Goal: Transaction & Acquisition: Purchase product/service

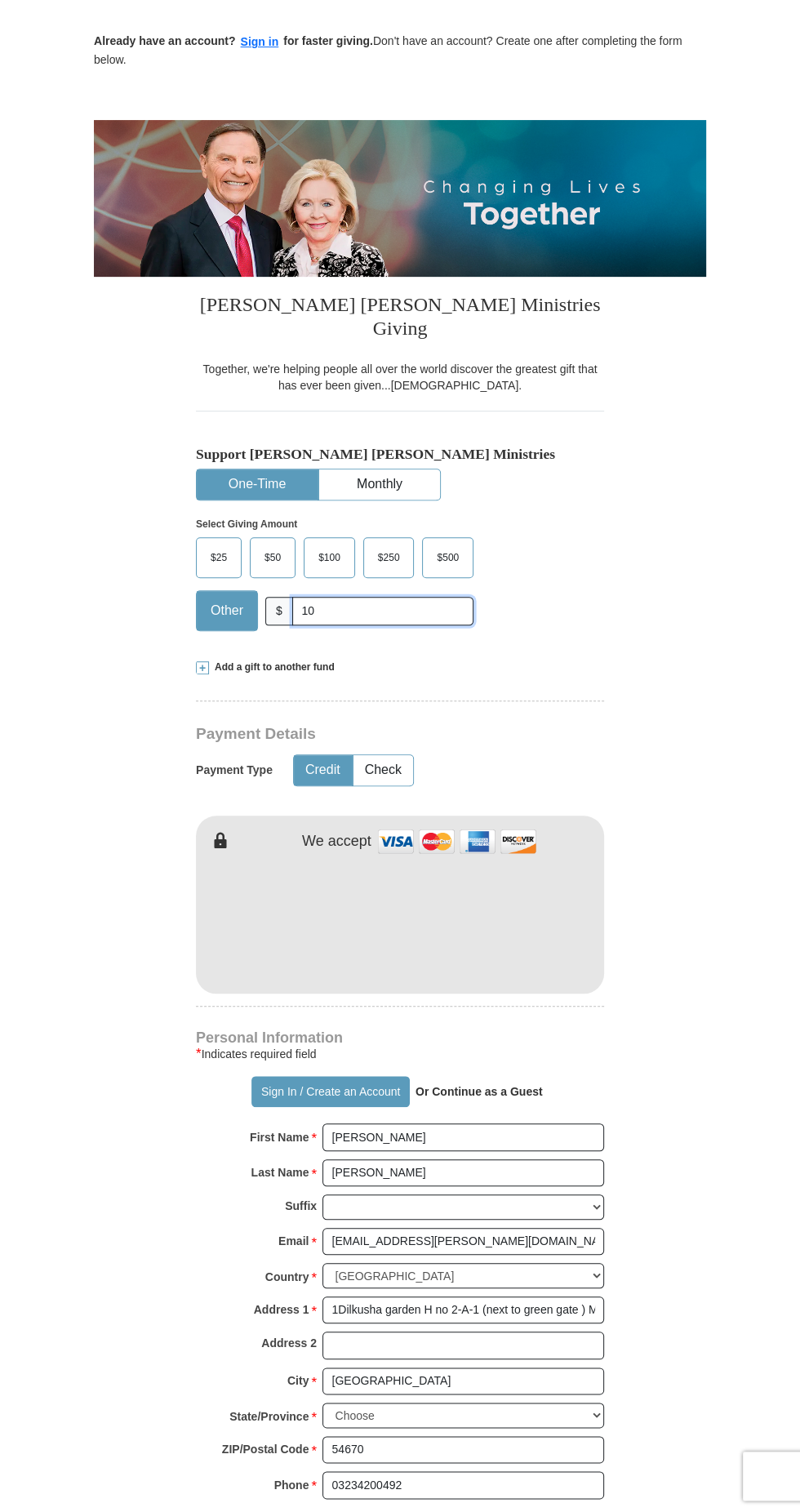
click at [369, 597] on input "10" at bounding box center [382, 611] width 181 height 29
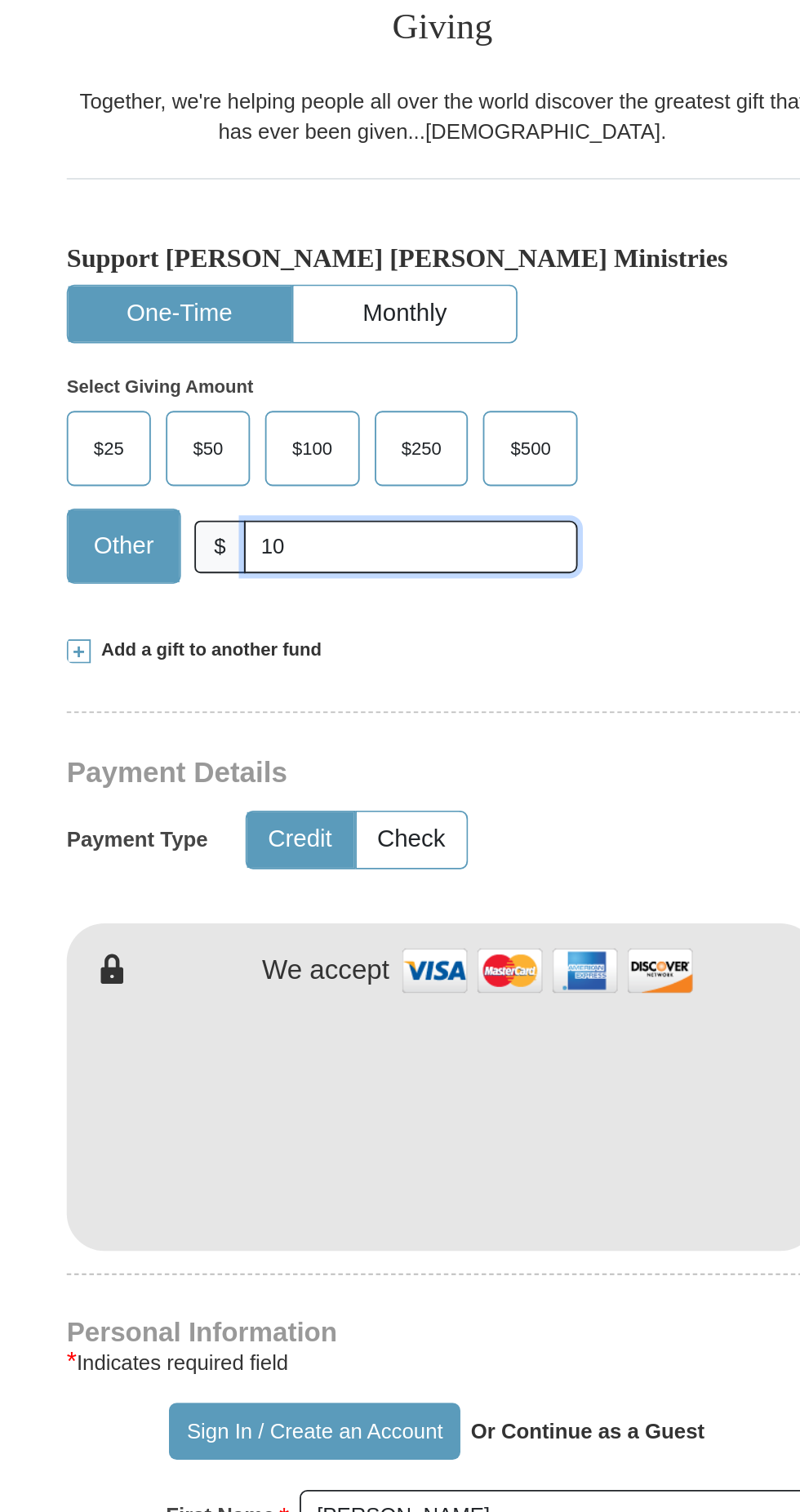
type input "1"
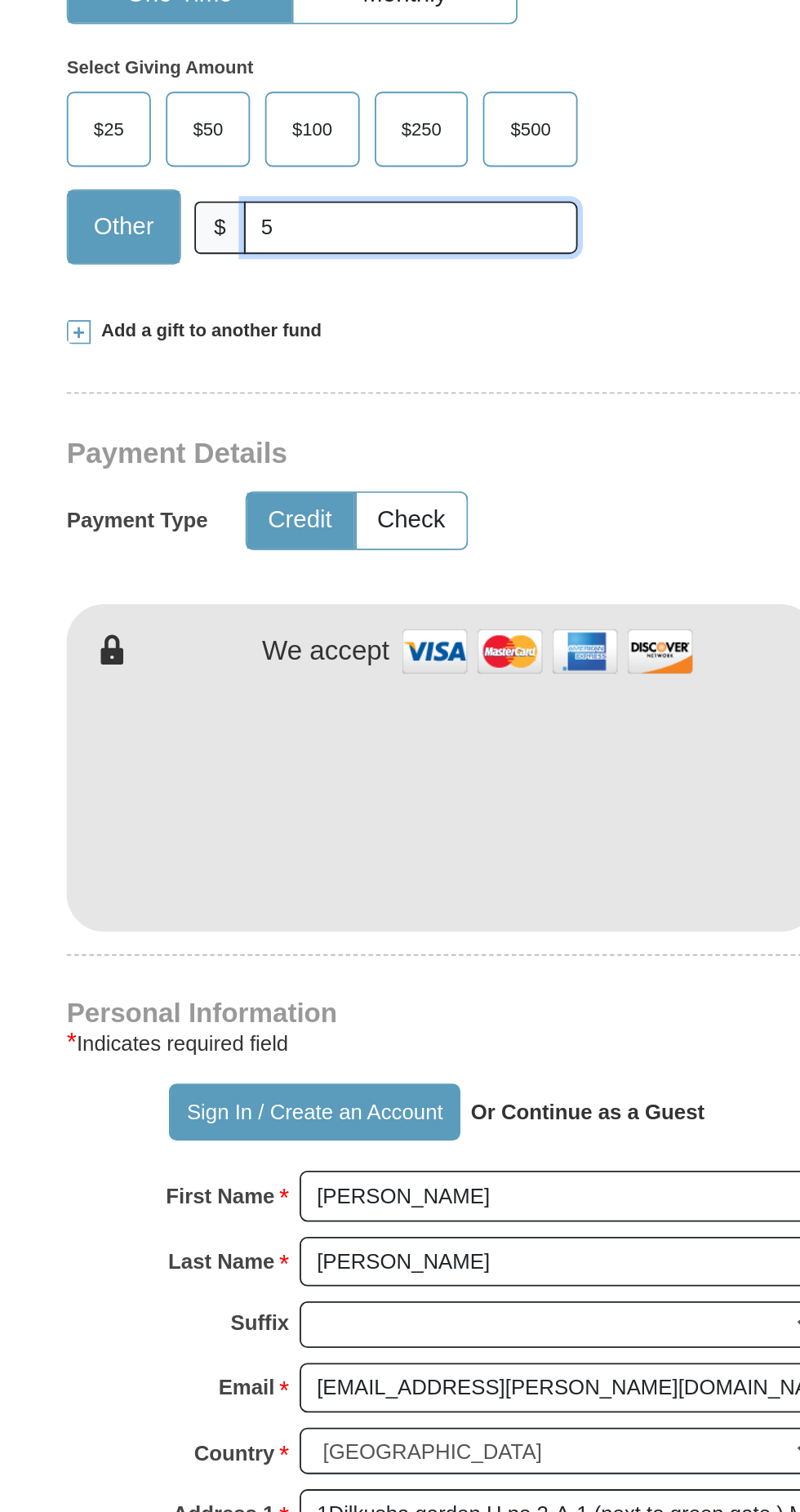
scroll to position [214, 0]
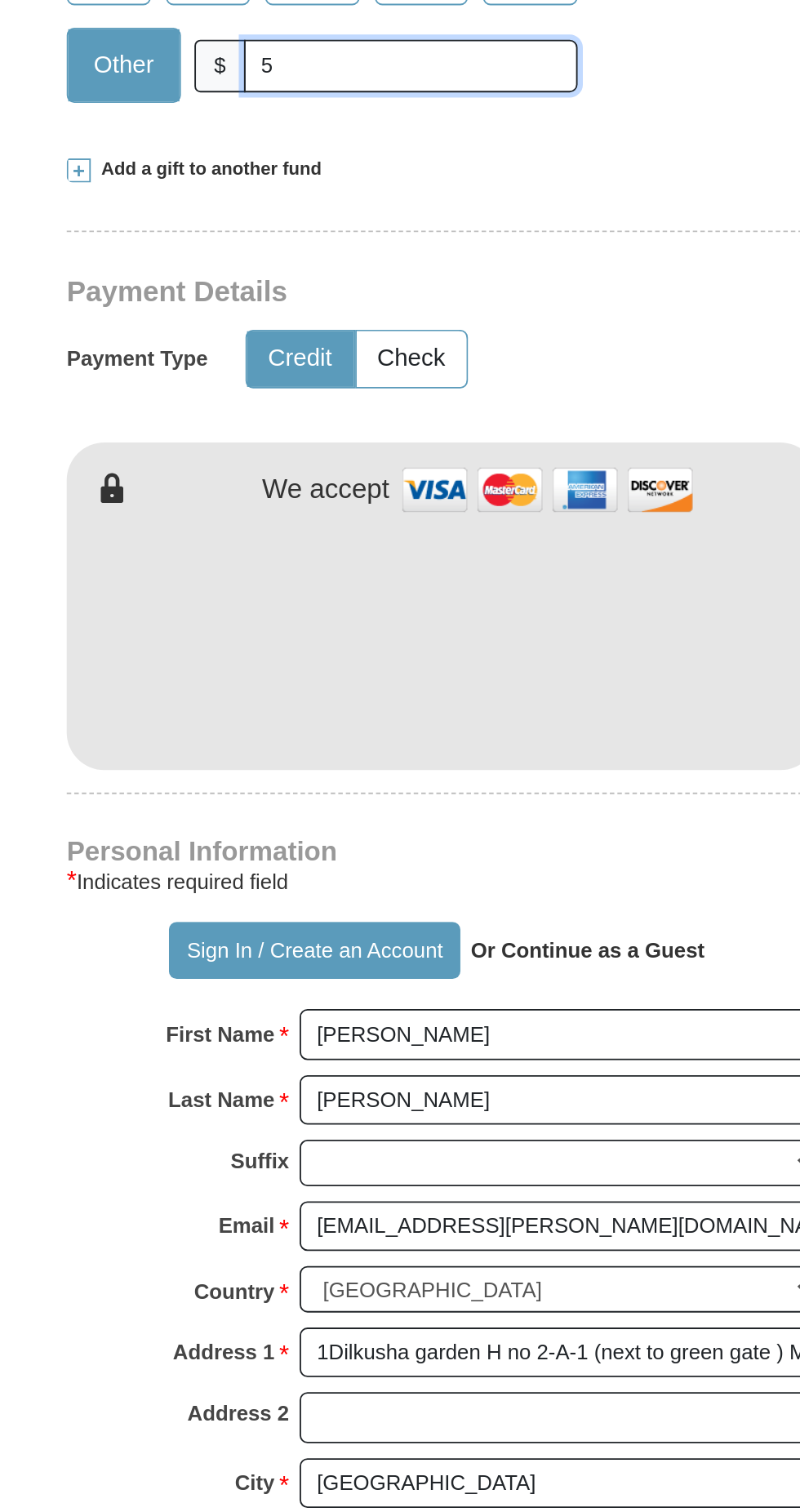
type input "5"
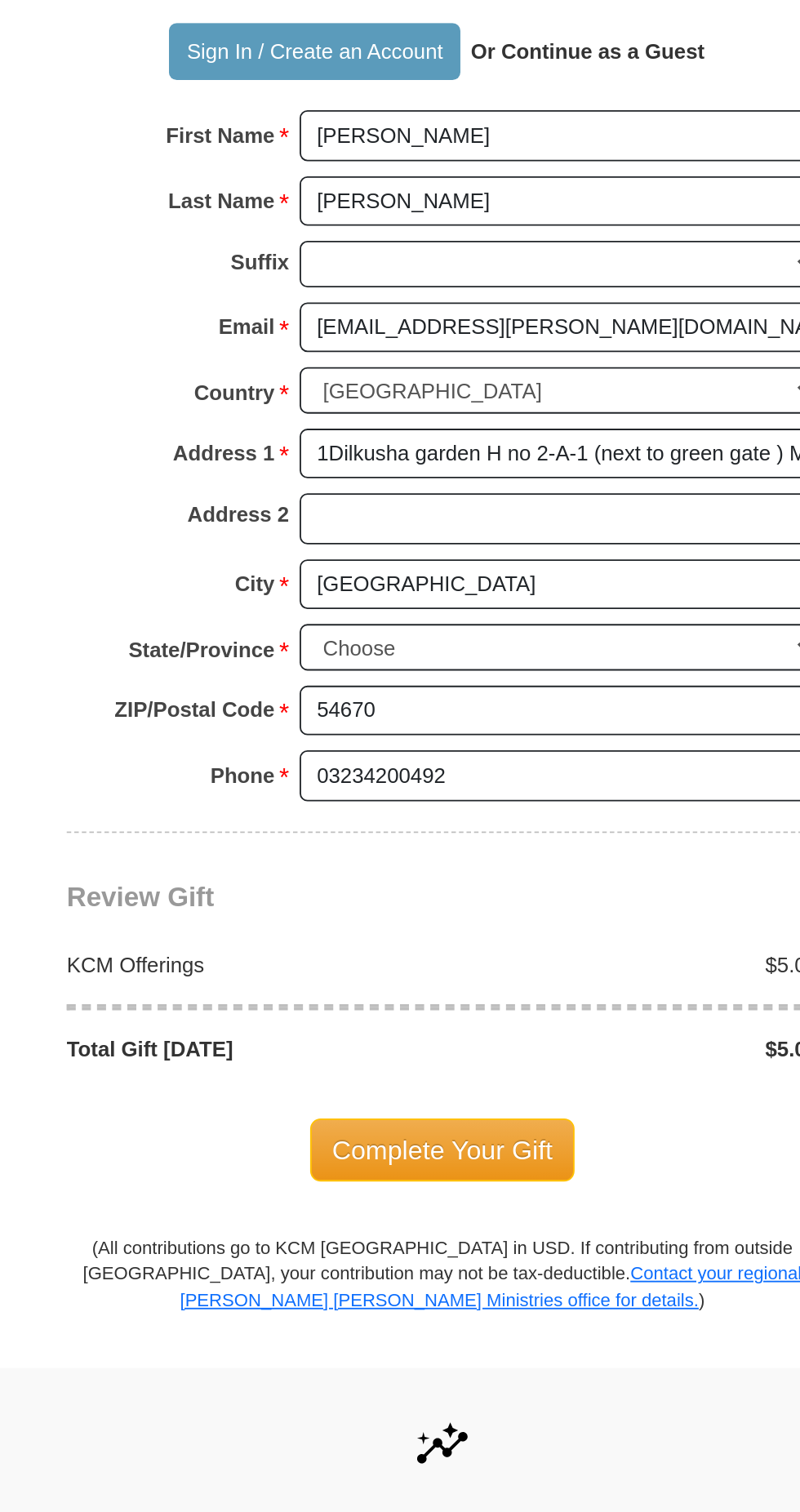
scroll to position [593, 0]
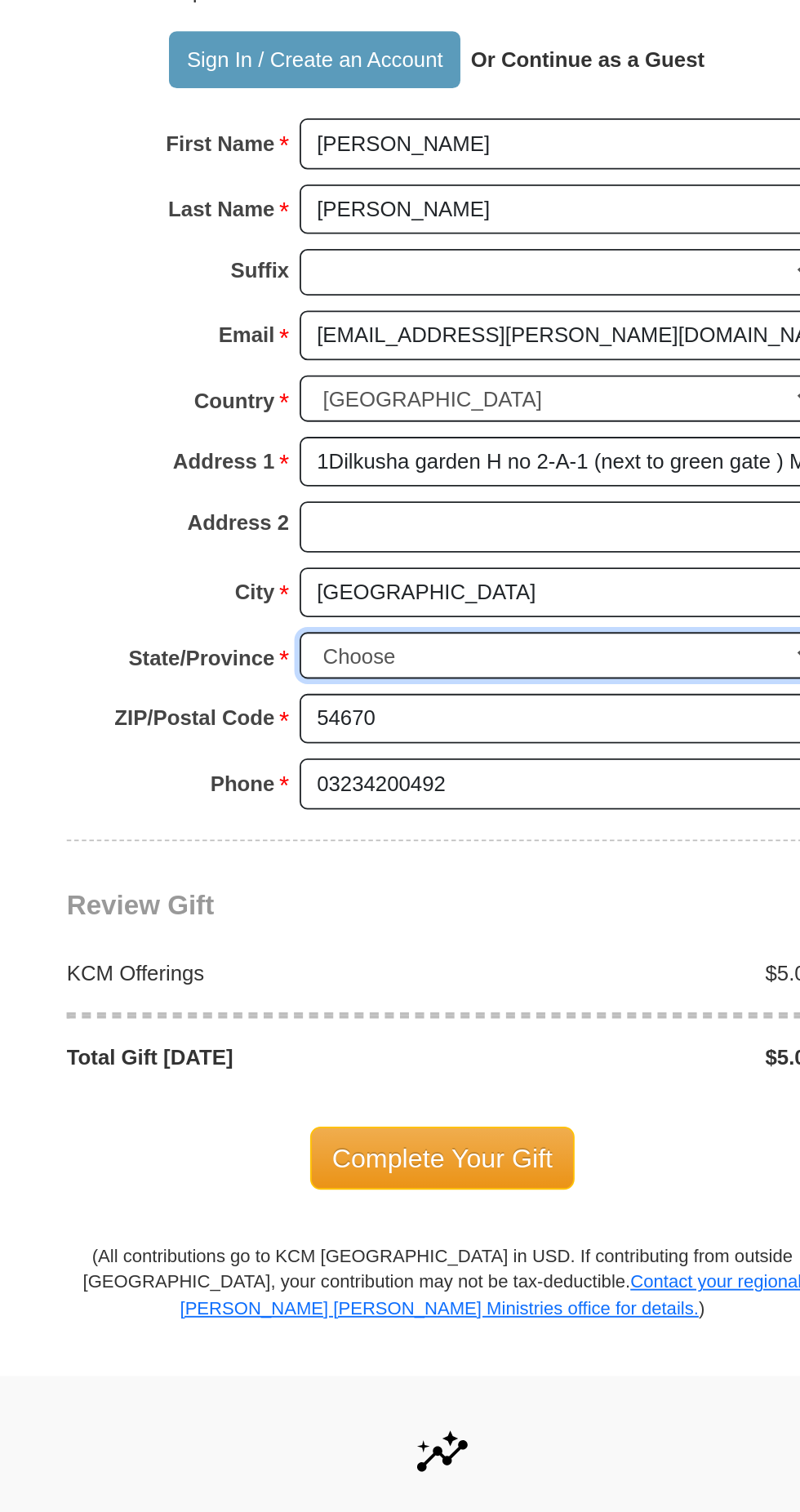
click at [484, 1024] on select "Choose [US_STATE] [US_STATE] [US_STATE] [US_STATE] [US_STATE] Armed Forces Amer…" at bounding box center [462, 1037] width 281 height 25
select select "DE"
click at [322, 1024] on select "Choose [US_STATE] [US_STATE] [US_STATE] [US_STATE] [US_STATE] Armed Forces Amer…" at bounding box center [462, 1037] width 281 height 25
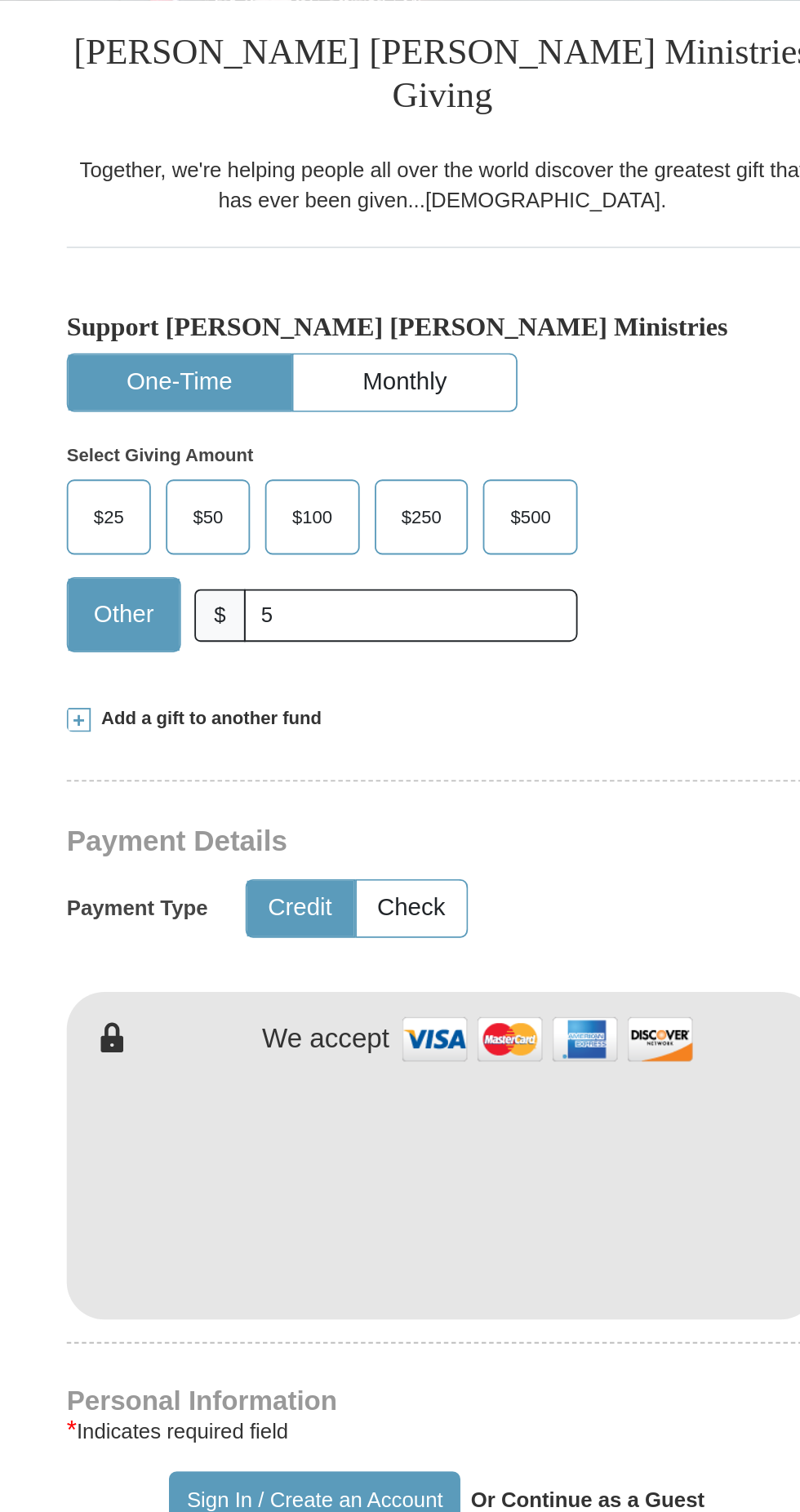
scroll to position [0, 0]
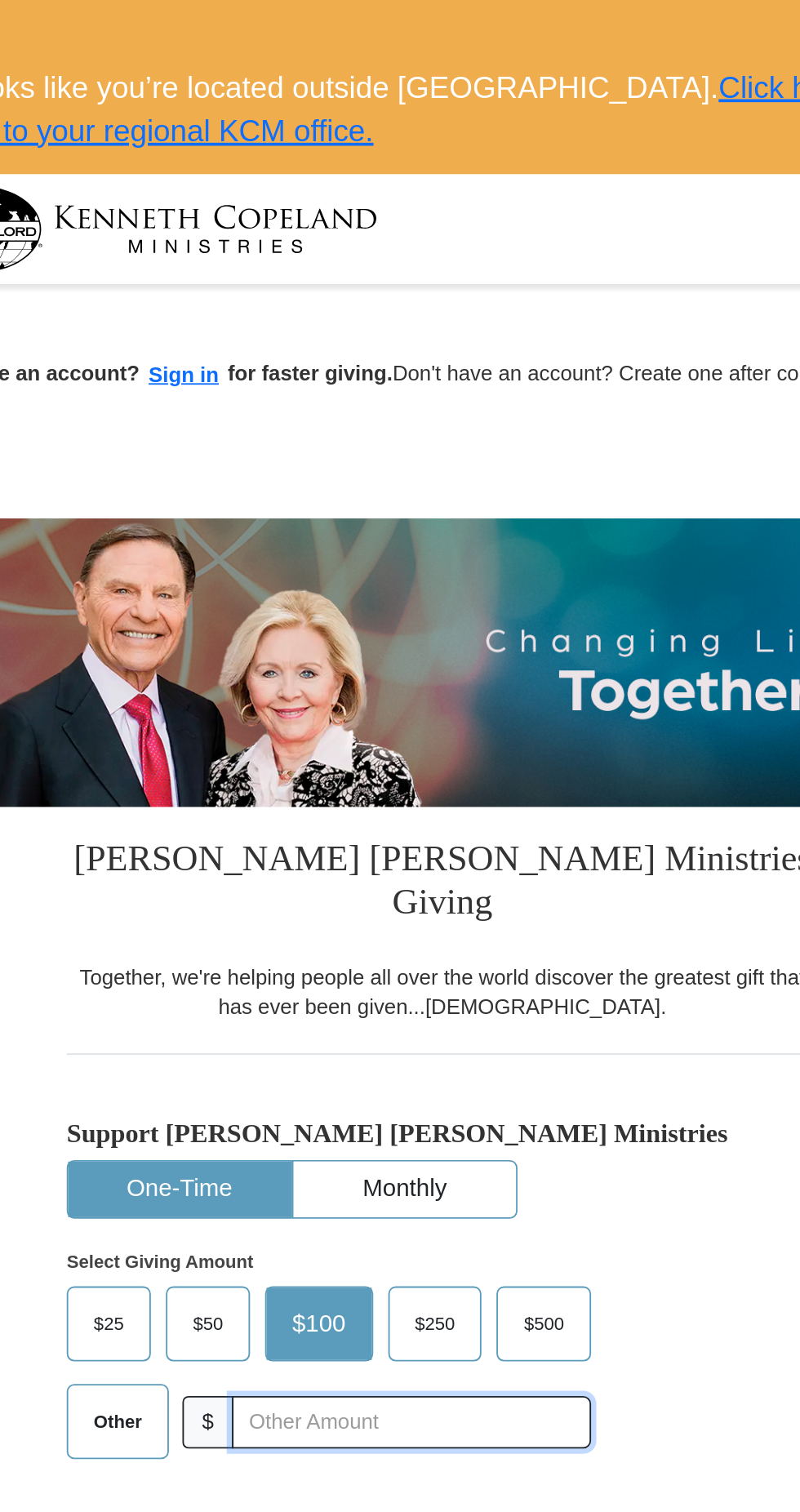
click at [338, 758] on input "text" at bounding box center [383, 773] width 196 height 29
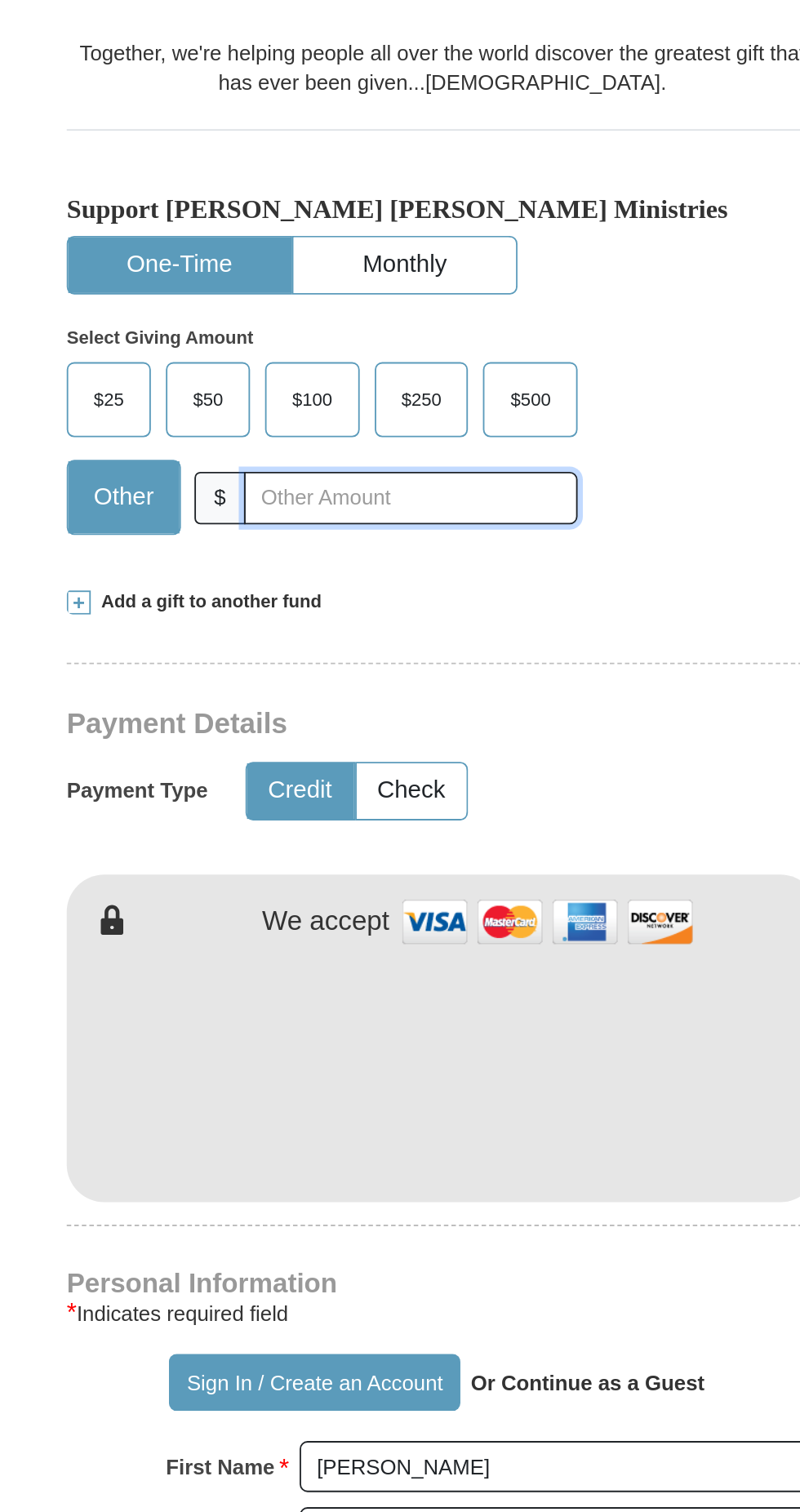
type input "5"
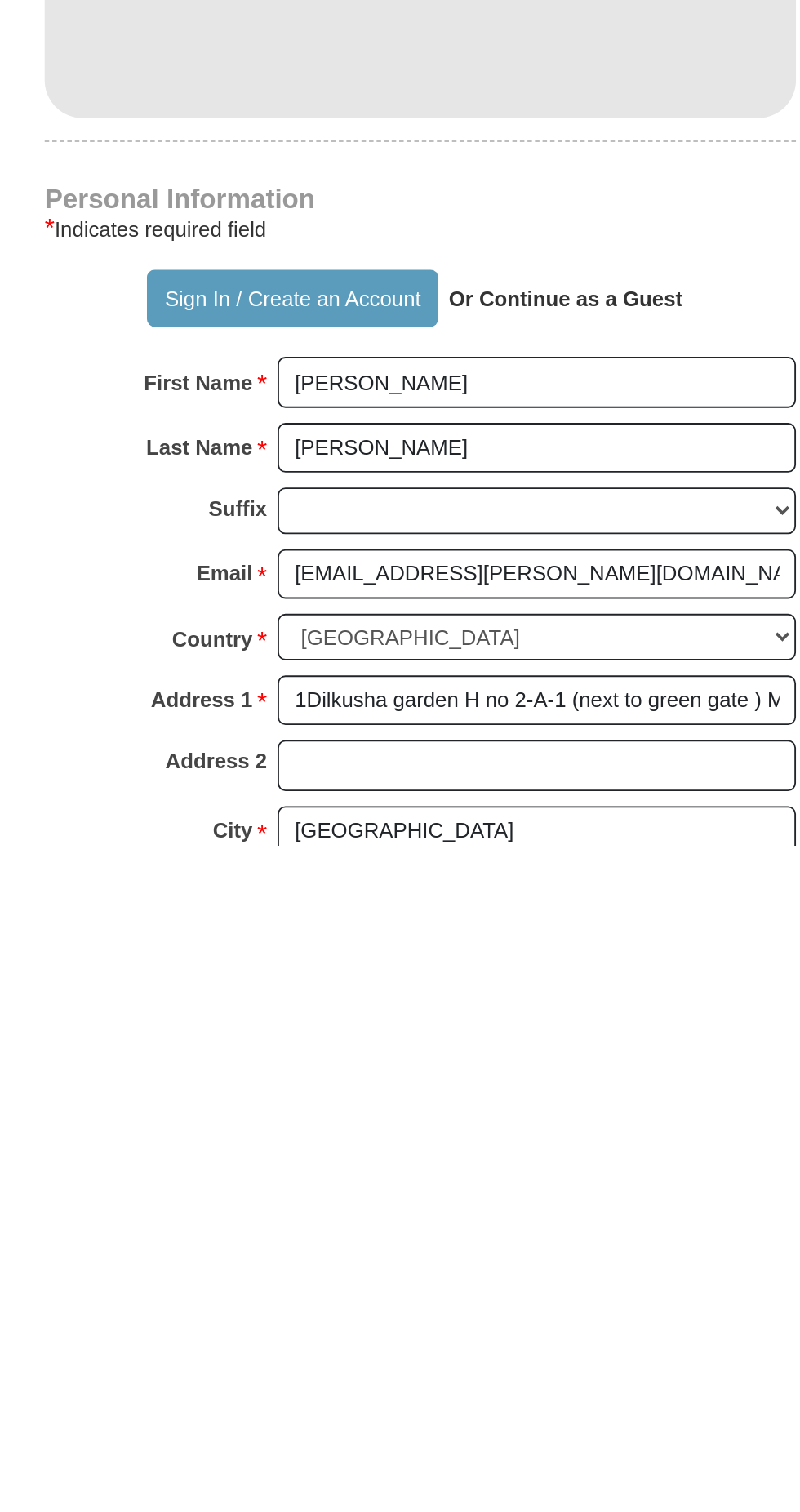
scroll to position [40, 0]
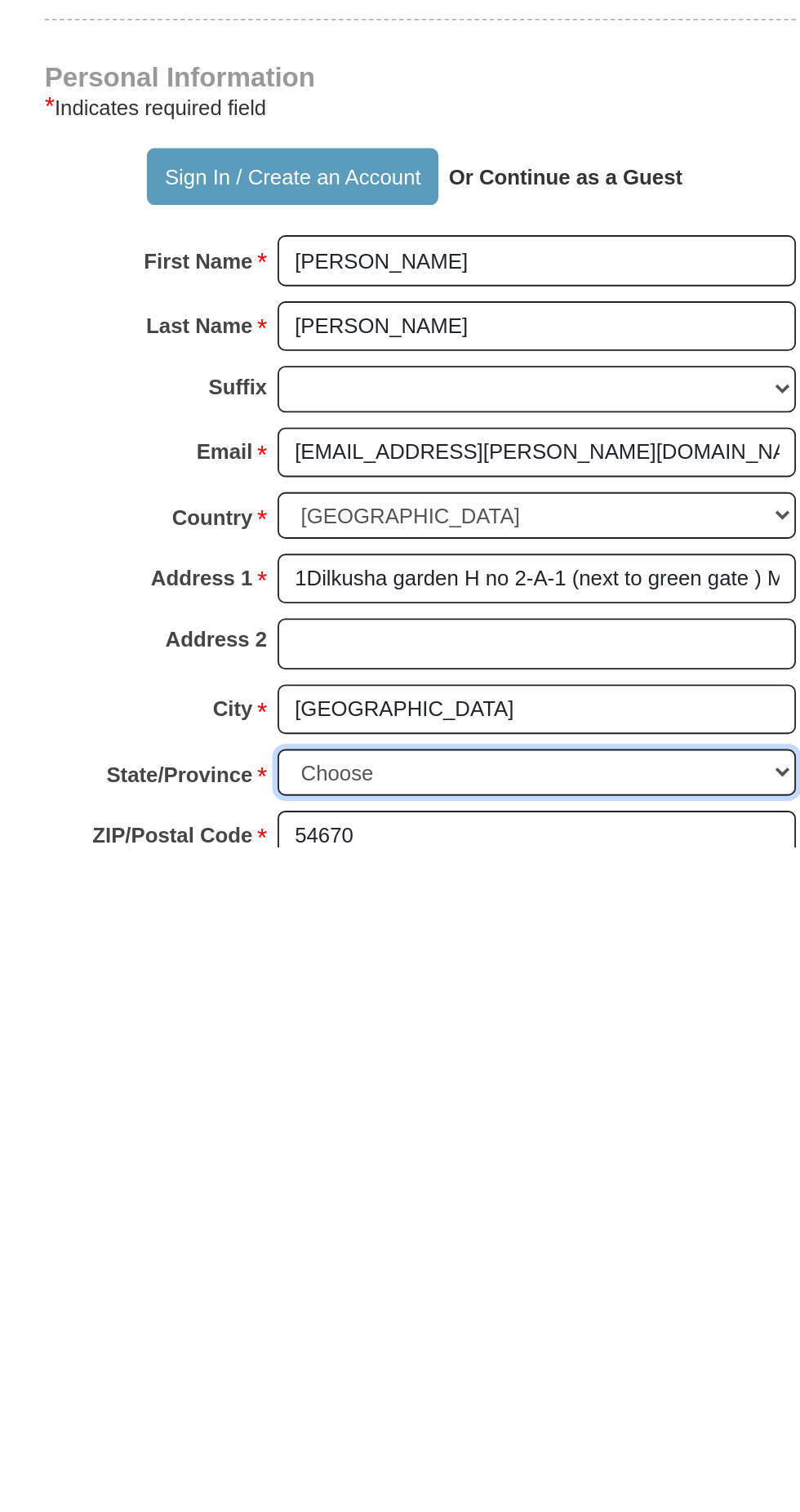
click at [510, 1459] on select "Choose [US_STATE] [US_STATE] [US_STATE] [US_STATE] [US_STATE] Armed Forces Amer…" at bounding box center [462, 1472] width 281 height 25
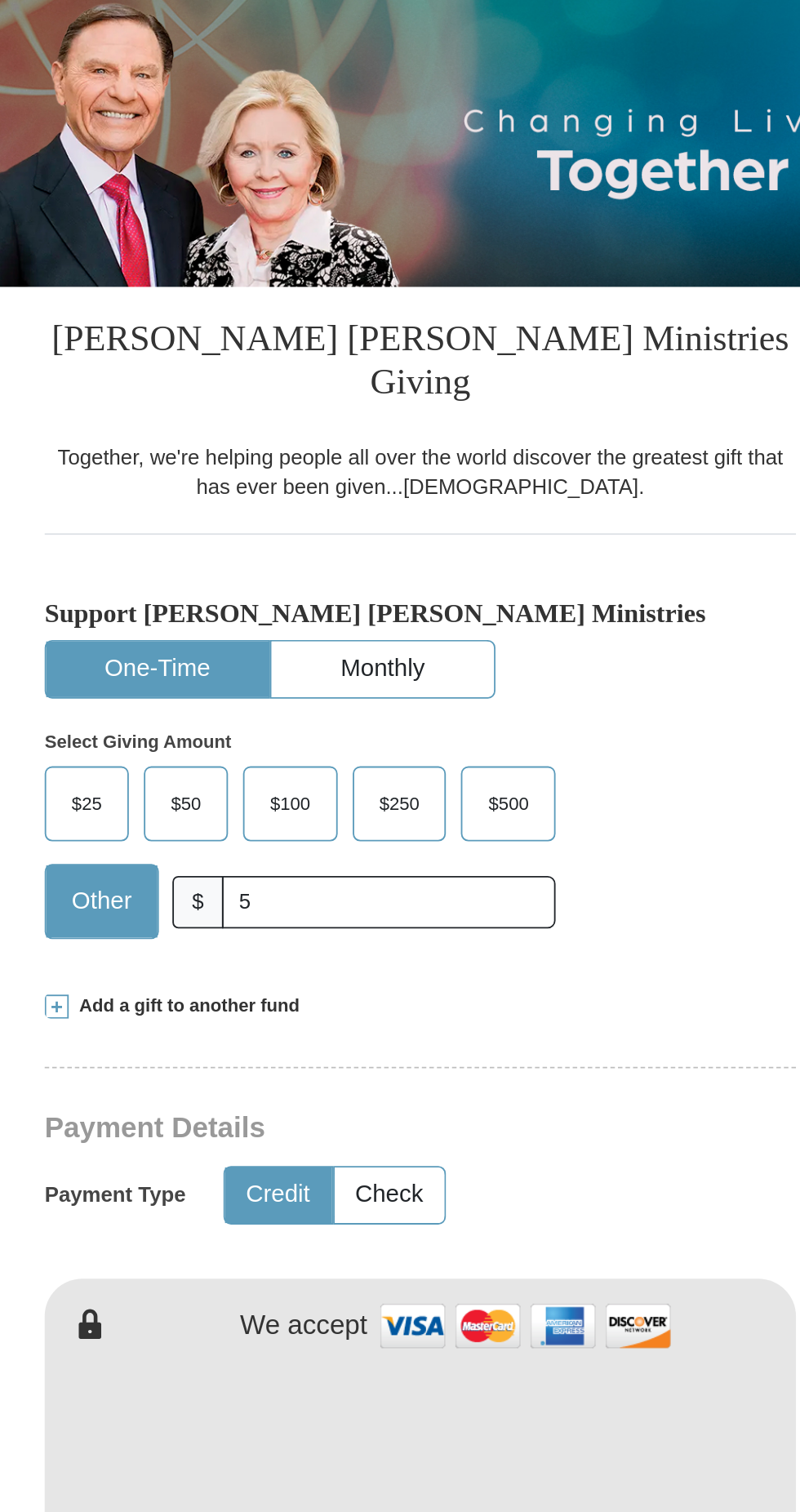
scroll to position [281, 0]
